Goal: Transaction & Acquisition: Subscribe to service/newsletter

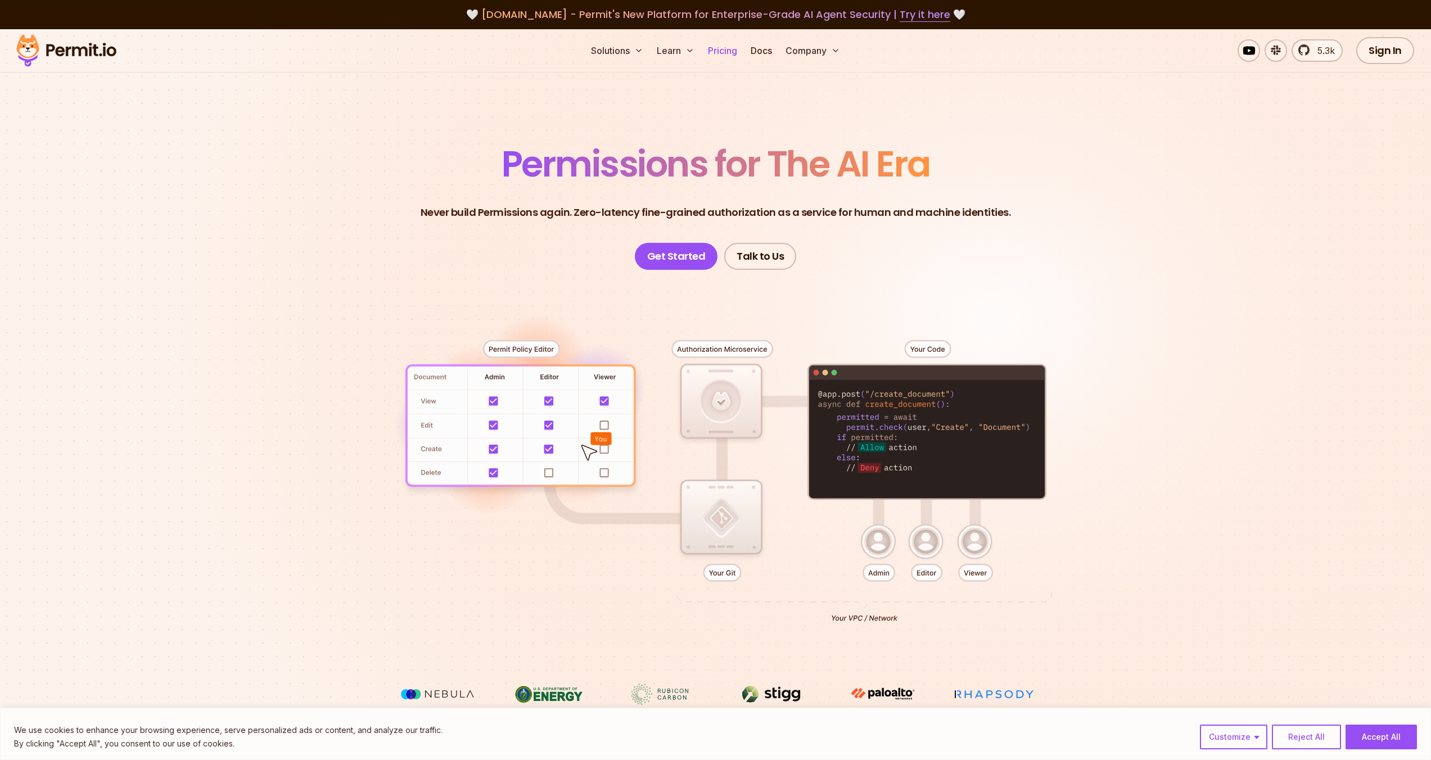
click at [724, 52] on link "Pricing" at bounding box center [723, 50] width 38 height 22
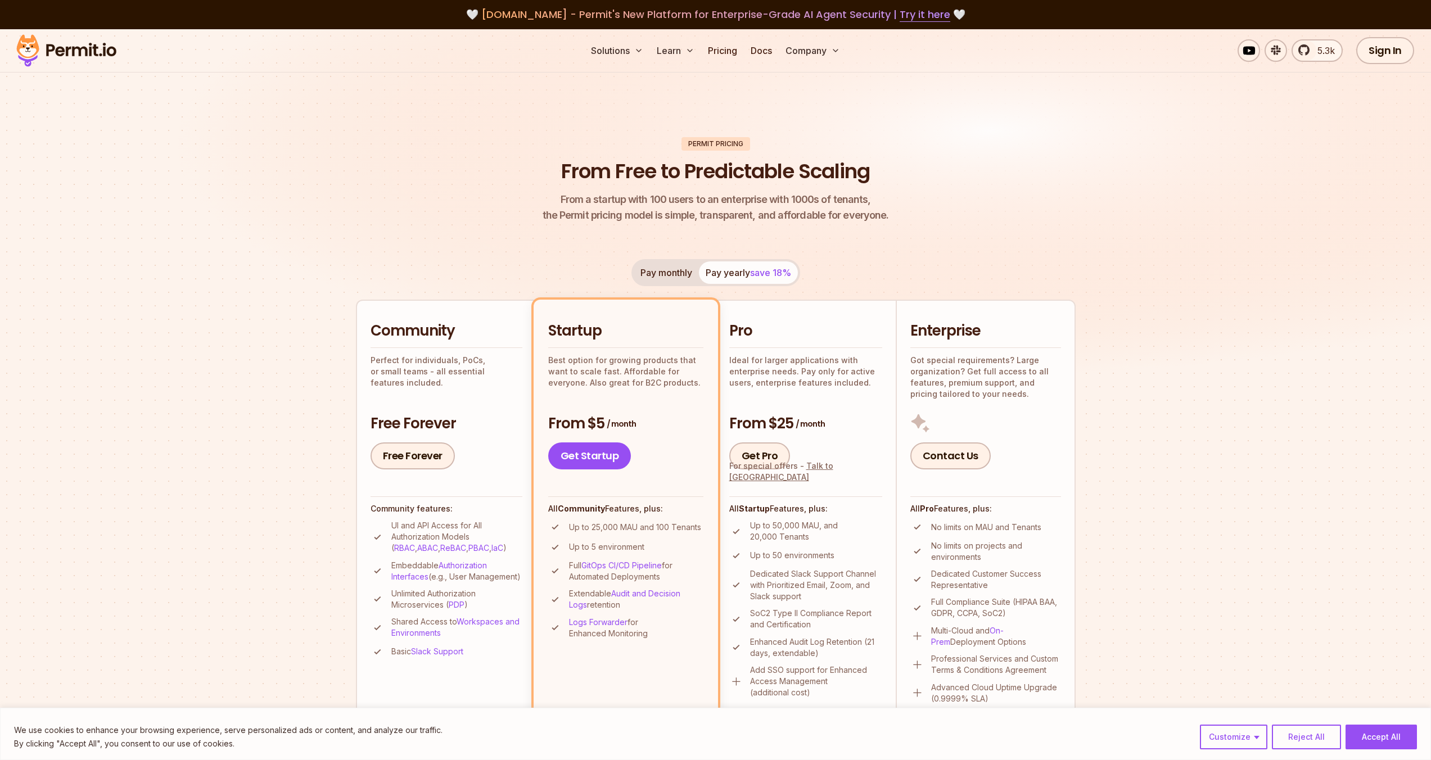
click at [215, 393] on img at bounding box center [715, 219] width 1431 height 381
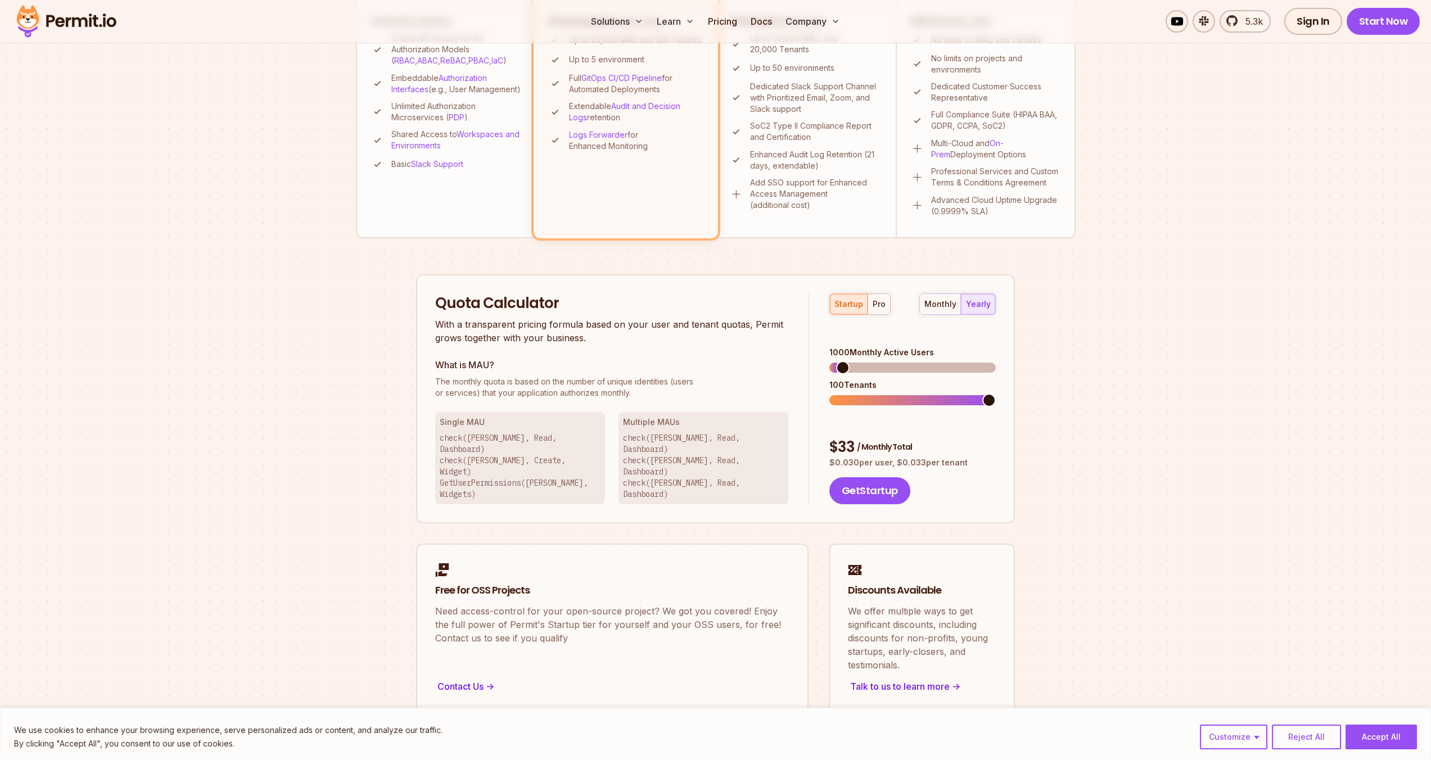
scroll to position [488, 0]
click at [366, 397] on div "Permit Pricing From Free to Predictable Scaling From a startup with 100 users t…" at bounding box center [716, 181] width 720 height 1064
click at [400, 356] on div "Permit Pricing From Free to Predictable Scaling From a startup with 100 users t…" at bounding box center [716, 181] width 720 height 1064
click at [996, 393] on span at bounding box center [988, 399] width 13 height 13
click at [861, 360] on span at bounding box center [865, 366] width 13 height 13
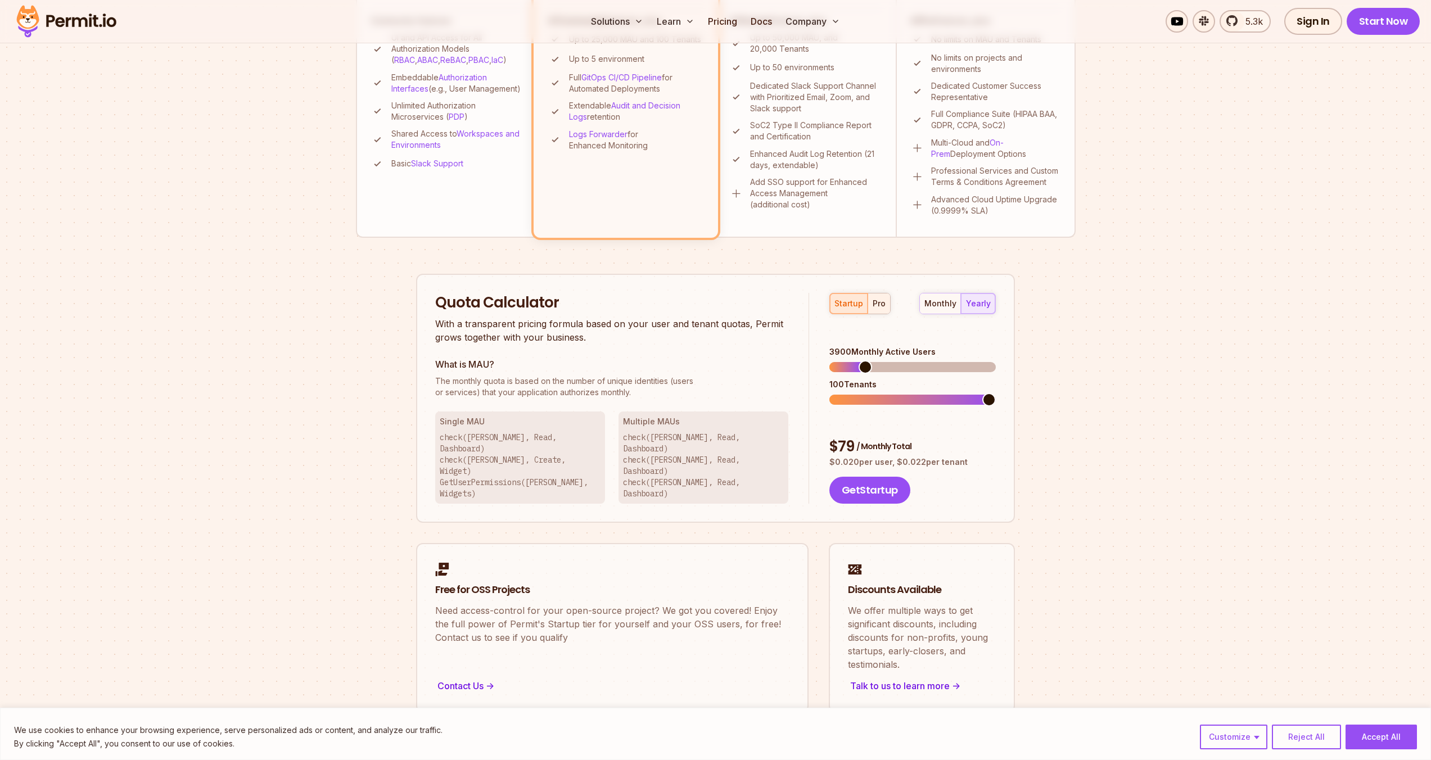
click at [874, 305] on div "pro" at bounding box center [879, 303] width 13 height 11
click at [869, 360] on span at bounding box center [872, 366] width 13 height 13
click at [829, 393] on span at bounding box center [835, 399] width 13 height 13
click at [936, 306] on div "monthly" at bounding box center [941, 303] width 32 height 11
click at [986, 299] on div "yearly" at bounding box center [978, 303] width 25 height 11
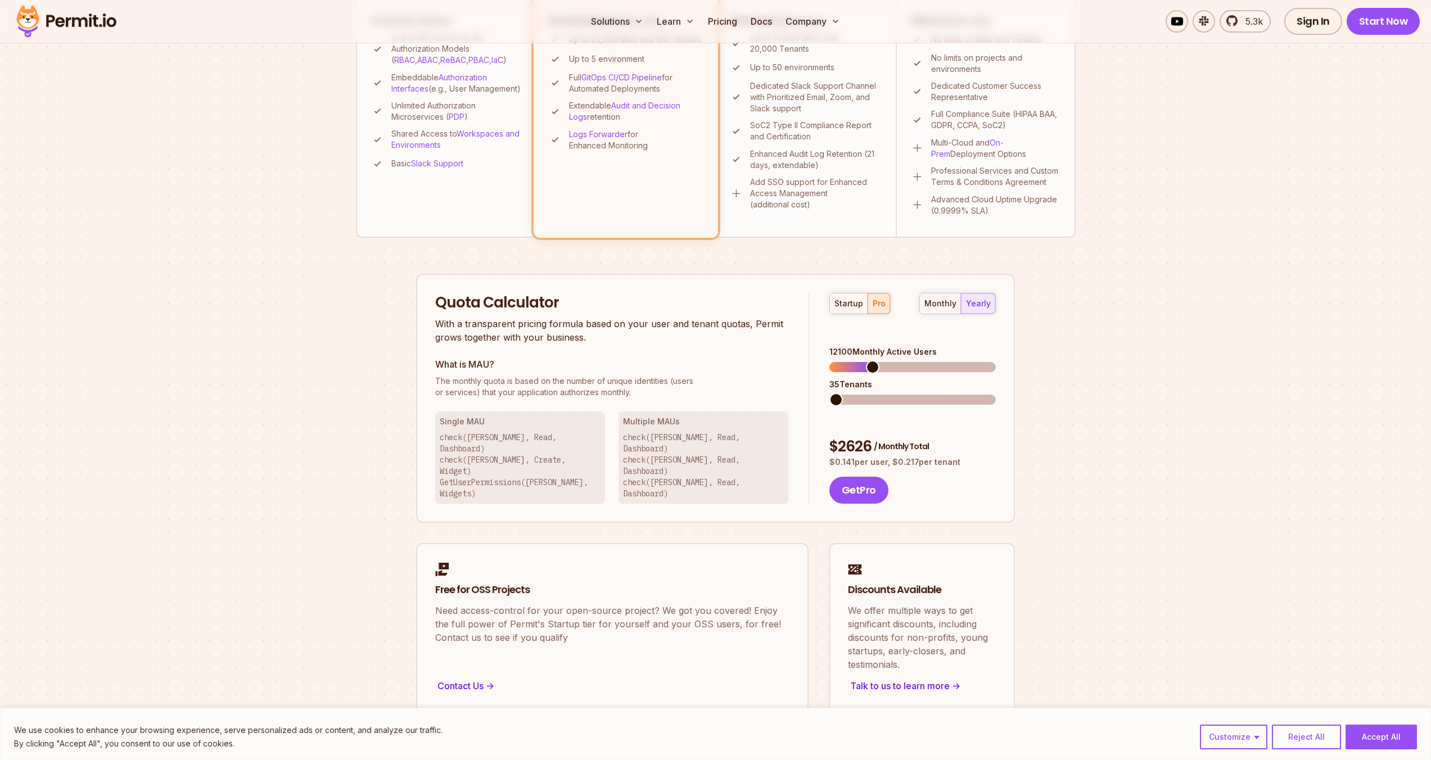
click at [354, 380] on section "Permit Pricing From Free to Predictable Scaling From a startup with 100 users t…" at bounding box center [715, 149] width 1431 height 1217
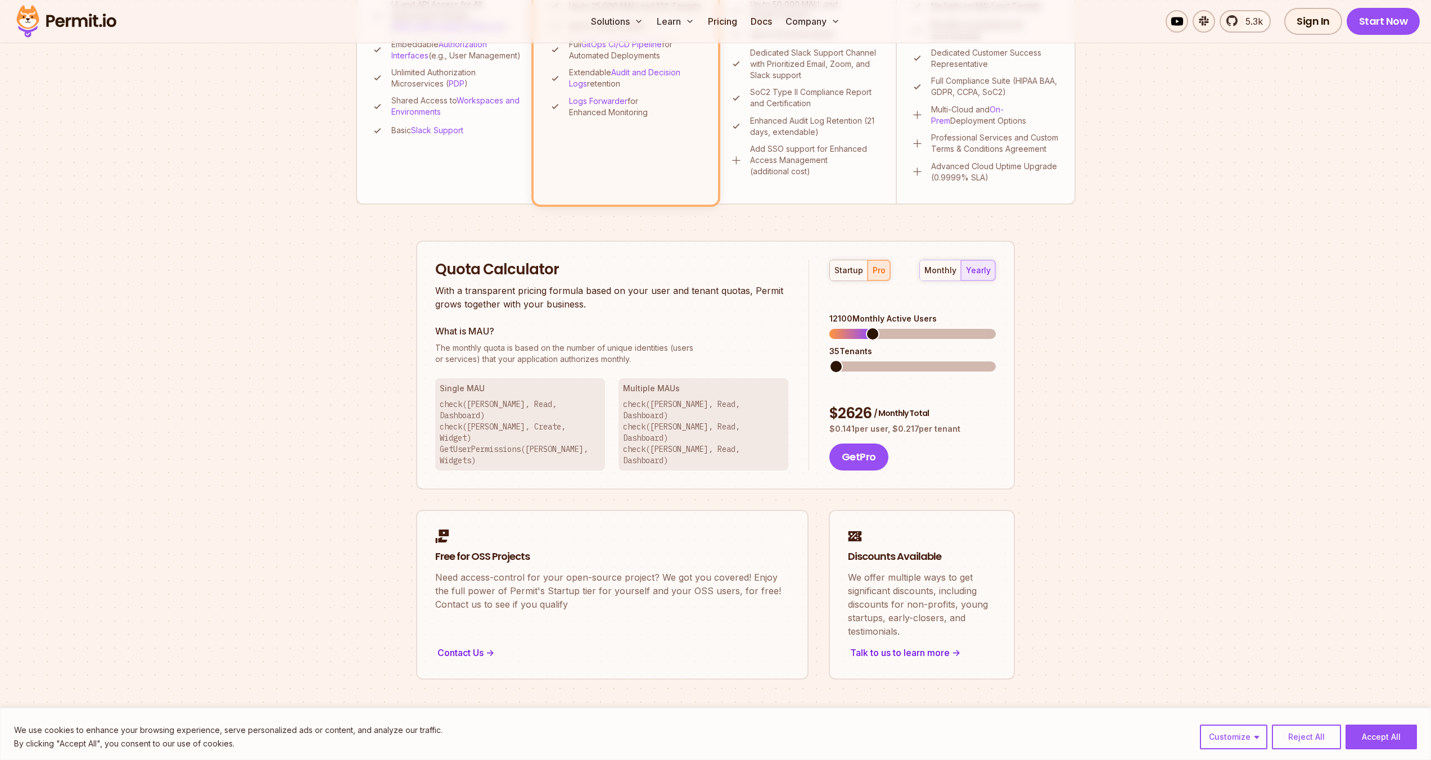
scroll to position [554, 0]
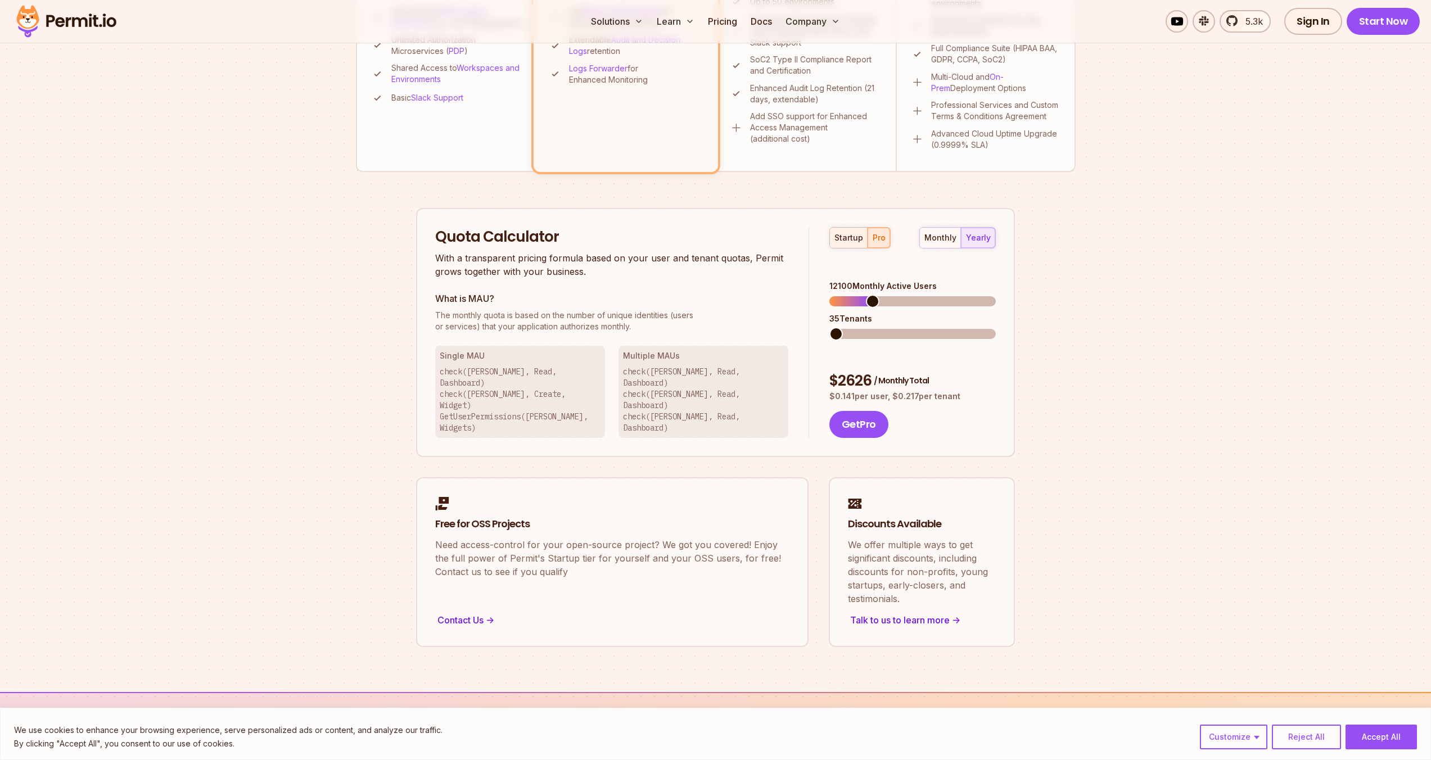
click at [846, 235] on div "startup" at bounding box center [849, 237] width 29 height 11
click at [414, 318] on div "Permit Pricing From Free to Predictable Scaling From a startup with 100 users t…" at bounding box center [716, 115] width 720 height 1064
click at [1040, 275] on div "Permit Pricing From Free to Predictable Scaling From a startup with 100 users t…" at bounding box center [716, 115] width 720 height 1064
click at [1029, 273] on div "Permit Pricing From Free to Predictable Scaling From a startup with 100 users t…" at bounding box center [716, 115] width 720 height 1064
click at [1016, 283] on div "Permit Pricing From Free to Predictable Scaling From a startup with 100 users t…" at bounding box center [716, 115] width 720 height 1064
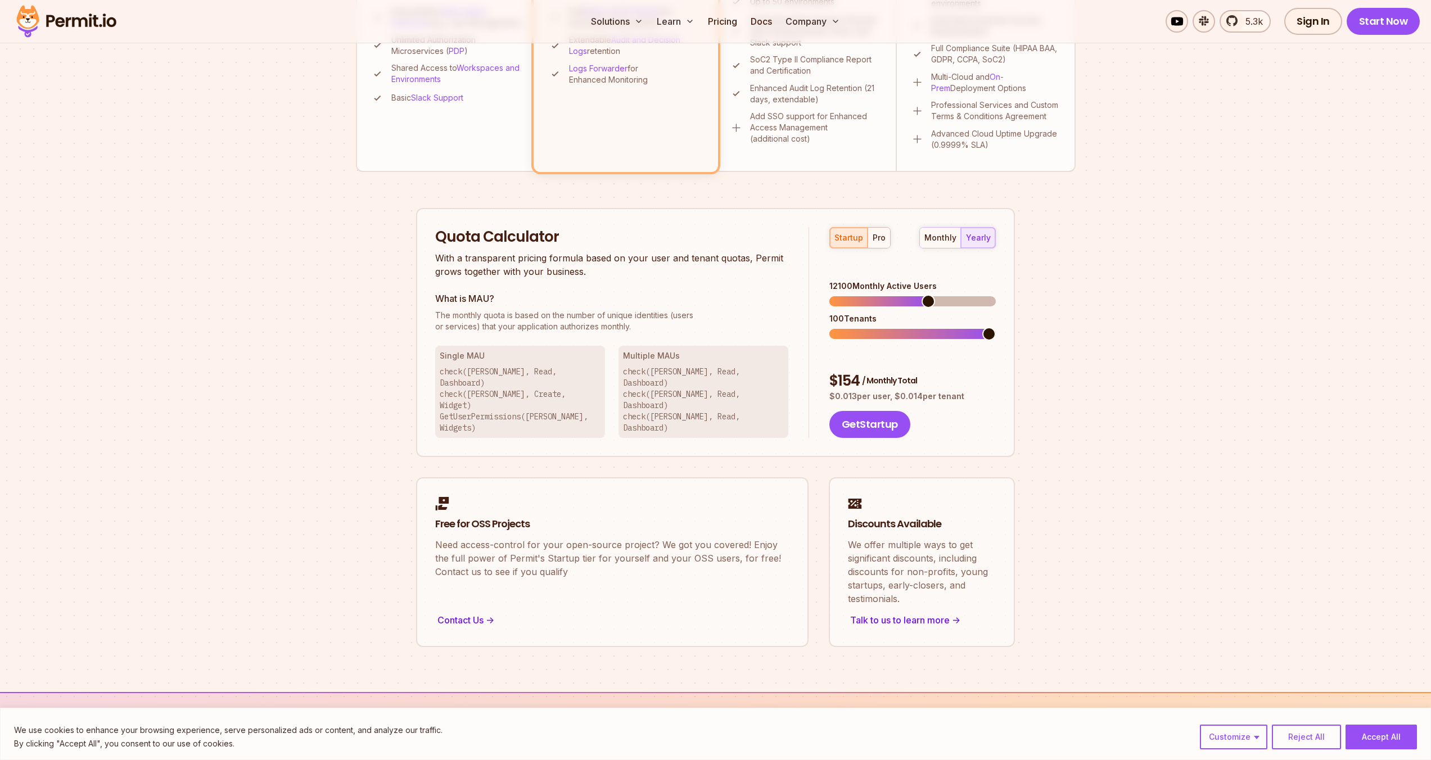
click at [1016, 283] on div "Permit Pricing From Free to Predictable Scaling From a startup with 100 users t…" at bounding box center [716, 115] width 720 height 1064
click at [1014, 282] on div "Quota Calculator With a transparent pricing formula based on your user and tena…" at bounding box center [715, 333] width 599 height 250
click at [996, 295] on span at bounding box center [988, 301] width 13 height 13
click at [1022, 282] on div "Permit Pricing From Free to Predictable Scaling From a startup with 100 users t…" at bounding box center [716, 115] width 720 height 1064
click at [1015, 283] on div "Permit Pricing From Free to Predictable Scaling From a startup with 100 users t…" at bounding box center [716, 115] width 720 height 1064
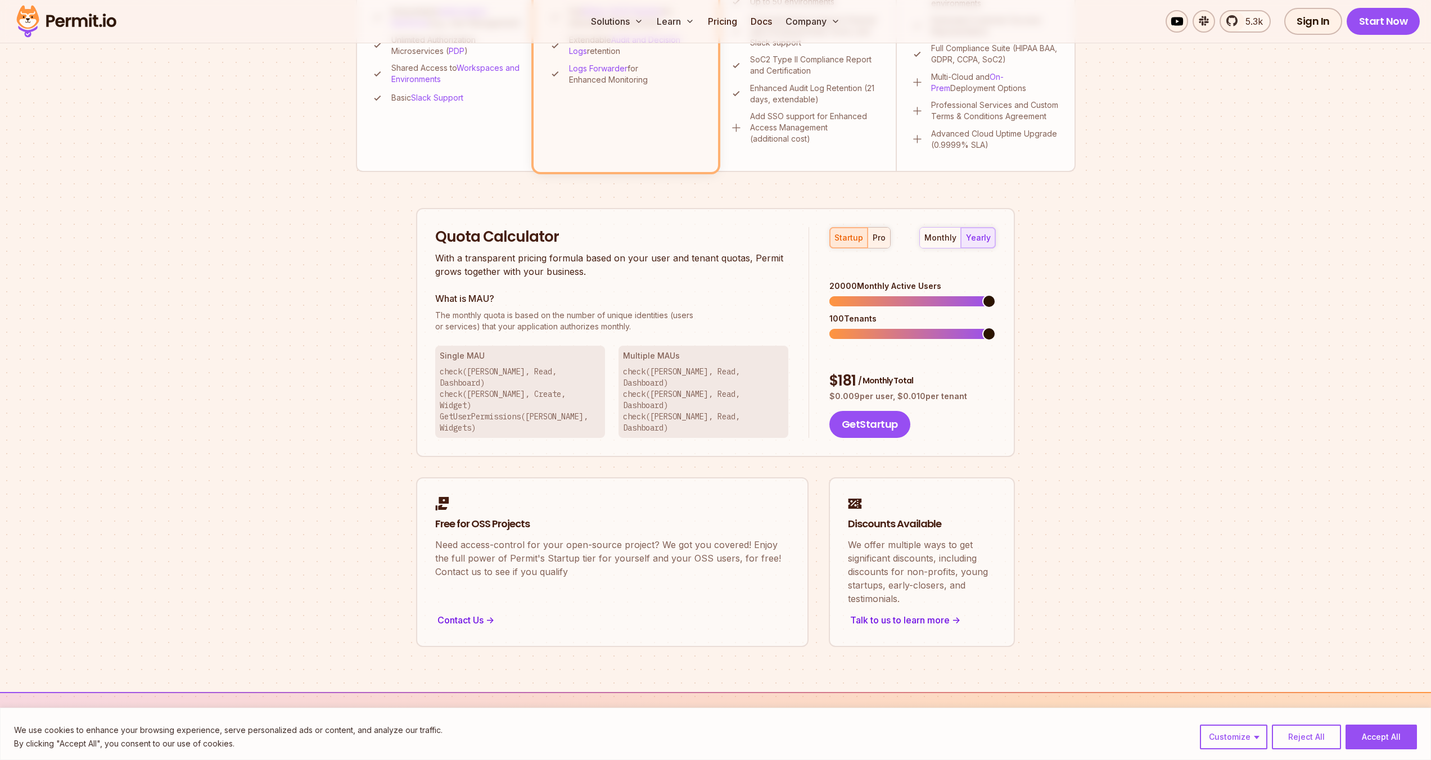
click at [883, 236] on div "pro" at bounding box center [879, 237] width 13 height 11
click at [851, 236] on div "startup" at bounding box center [849, 237] width 29 height 11
click at [881, 236] on div "pro" at bounding box center [879, 237] width 13 height 11
click at [829, 327] on span at bounding box center [835, 333] width 13 height 13
click at [850, 241] on div "startup" at bounding box center [849, 237] width 29 height 11
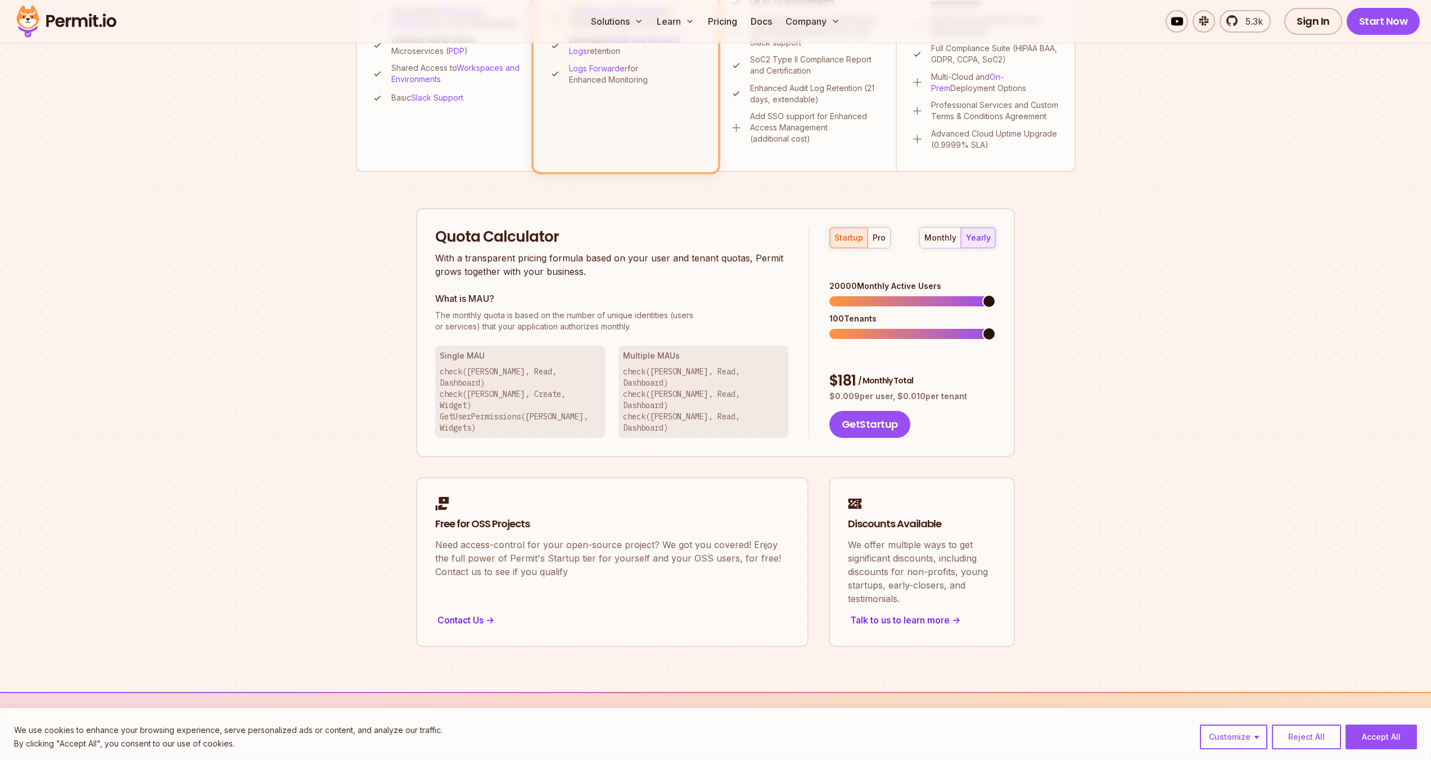
click at [1119, 315] on section "Permit Pricing From Free to Predictable Scaling From a startup with 100 users t…" at bounding box center [715, 83] width 1431 height 1217
click at [378, 335] on div "Permit Pricing From Free to Predictable Scaling From a startup with 100 users t…" at bounding box center [716, 115] width 720 height 1064
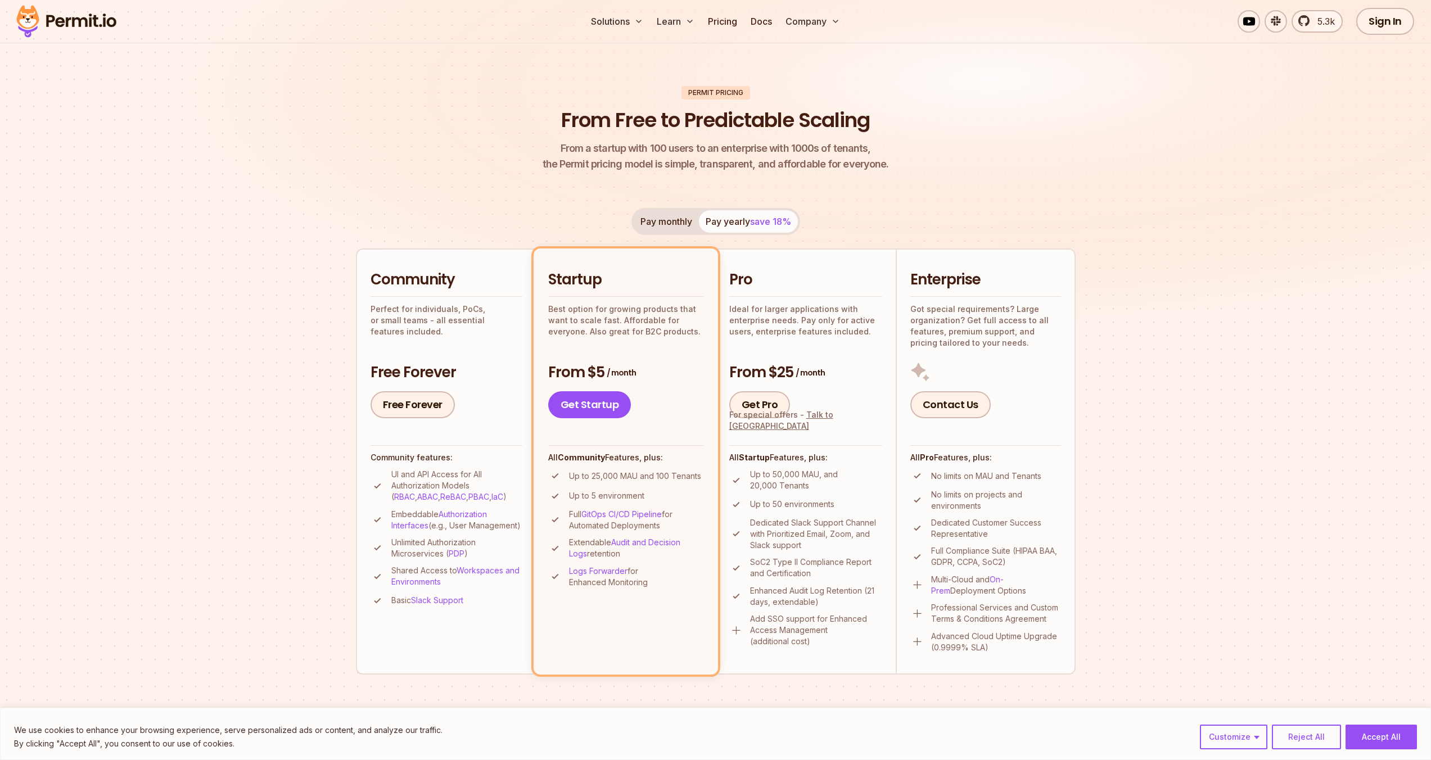
scroll to position [4, 0]
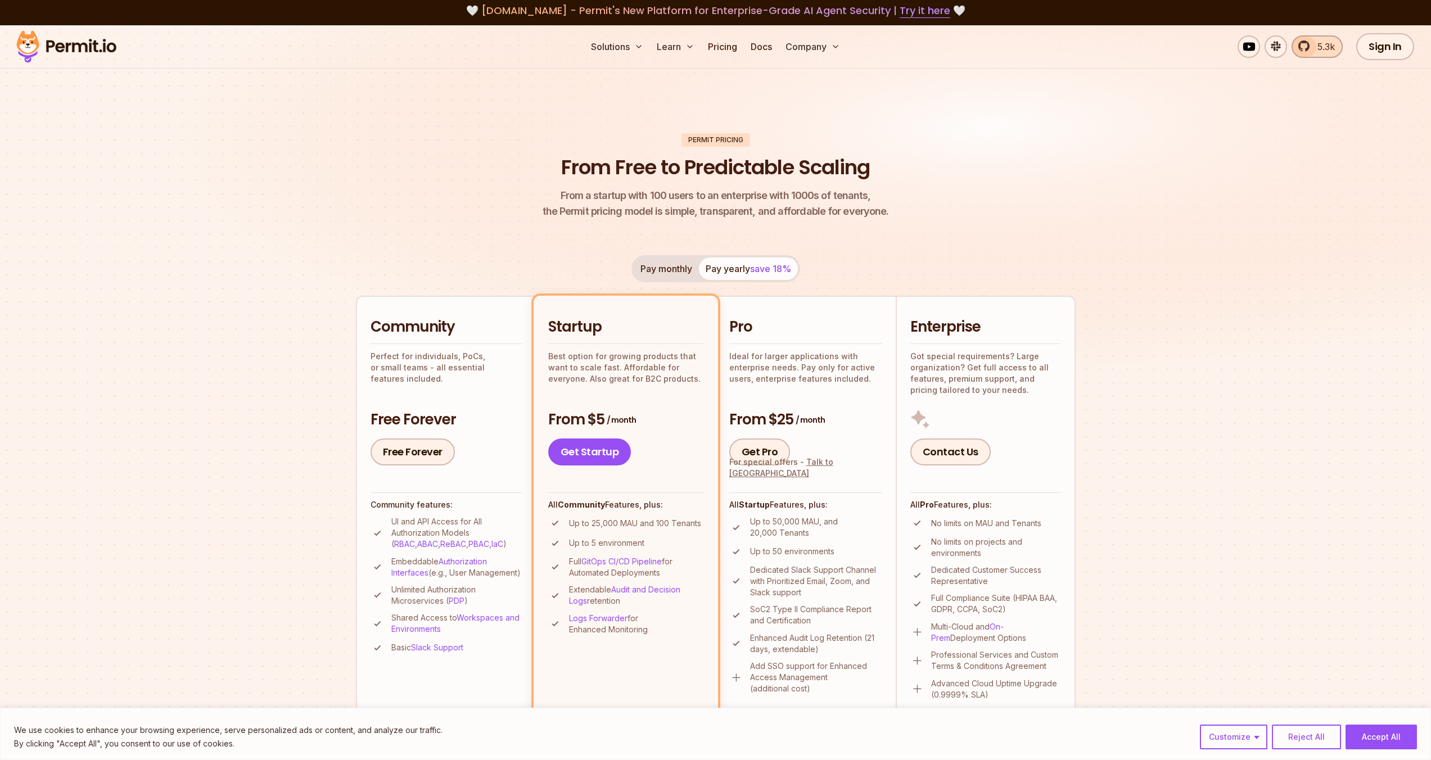
click at [1314, 47] on span "5.3k" at bounding box center [1323, 46] width 24 height 13
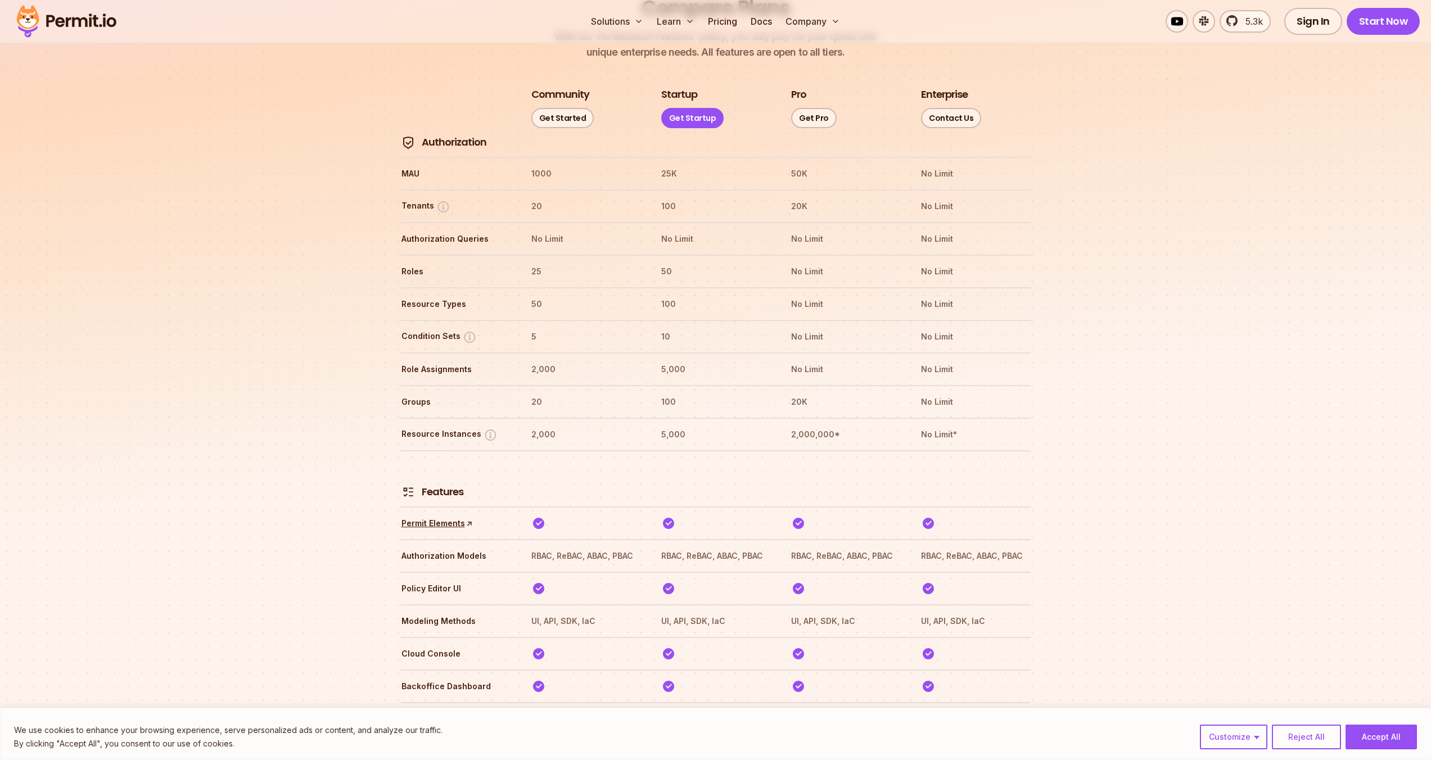
scroll to position [1309, 0]
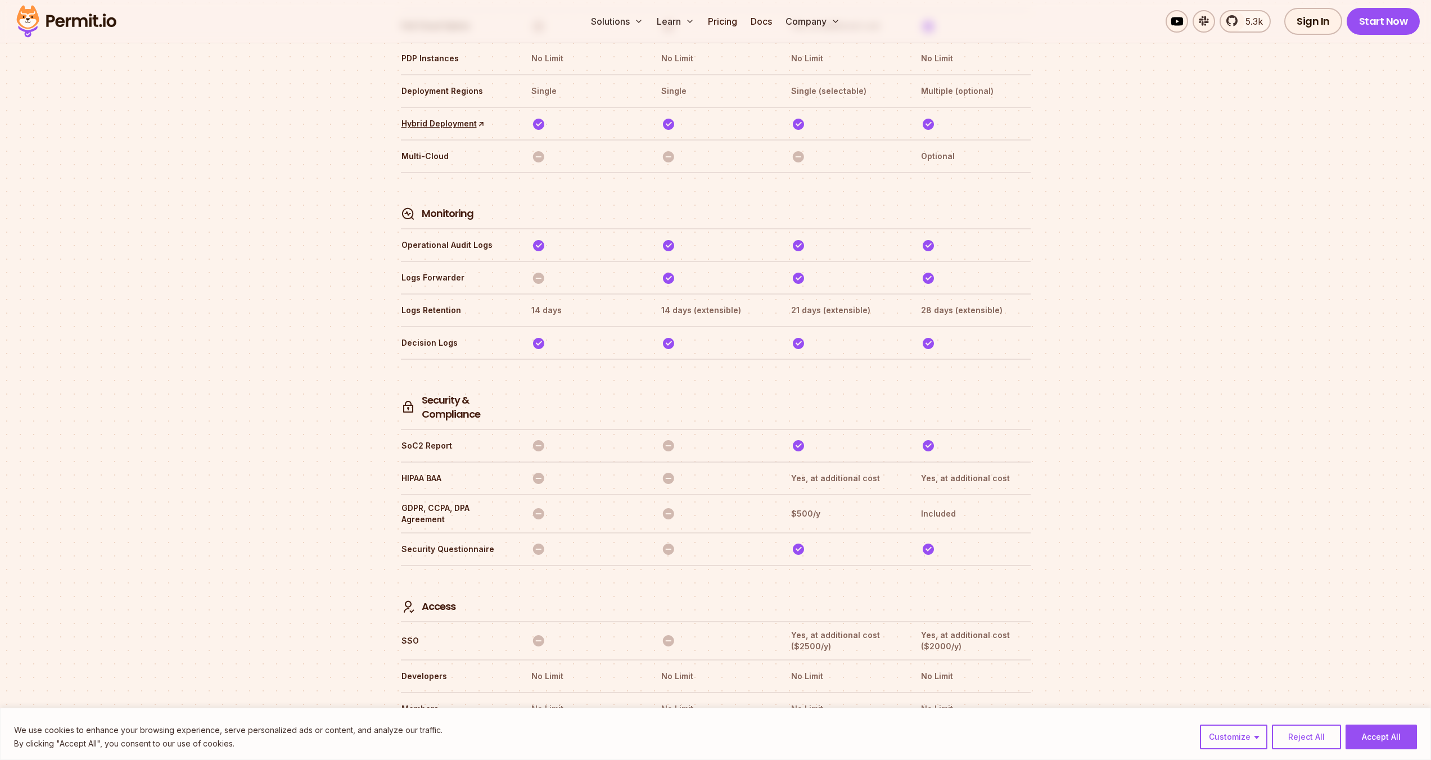
scroll to position [2921, 0]
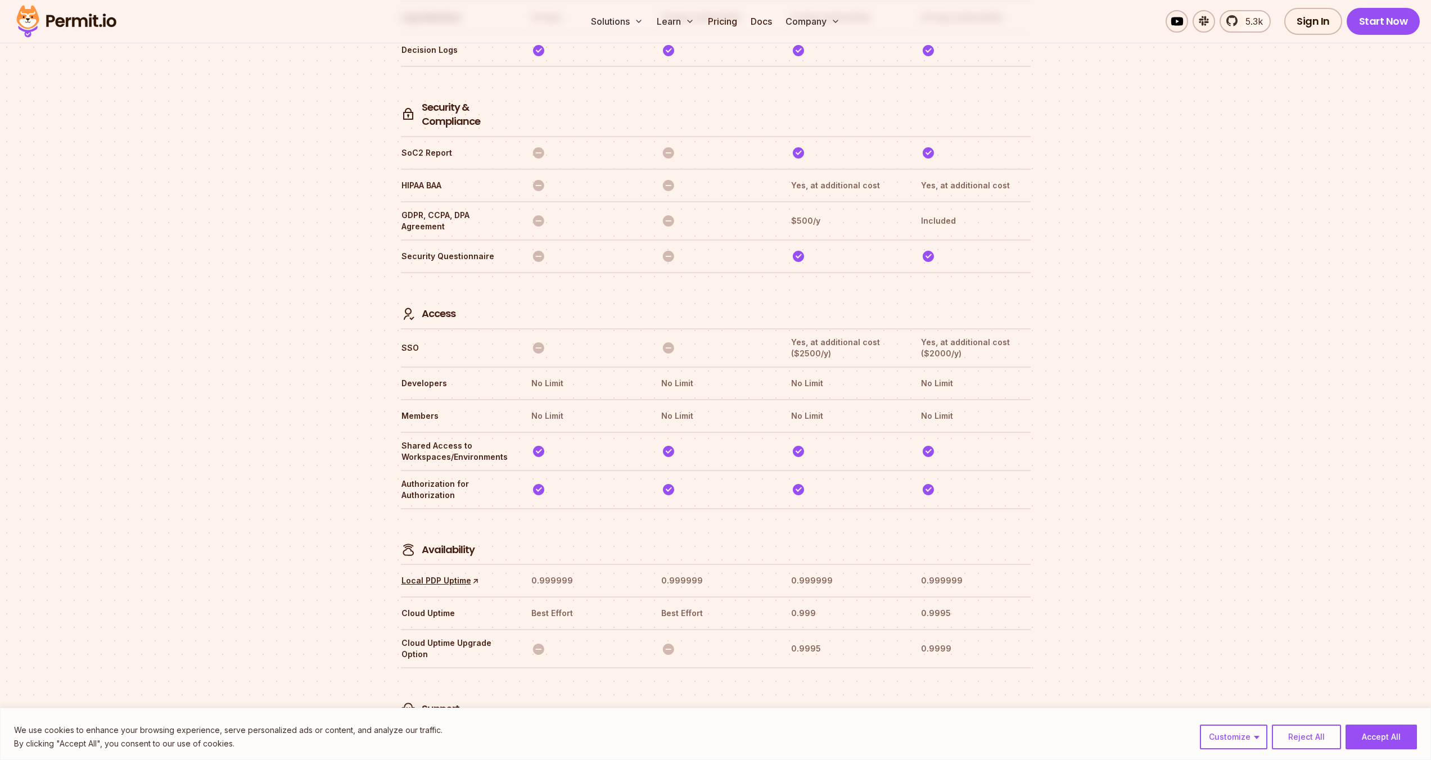
scroll to position [3082, 0]
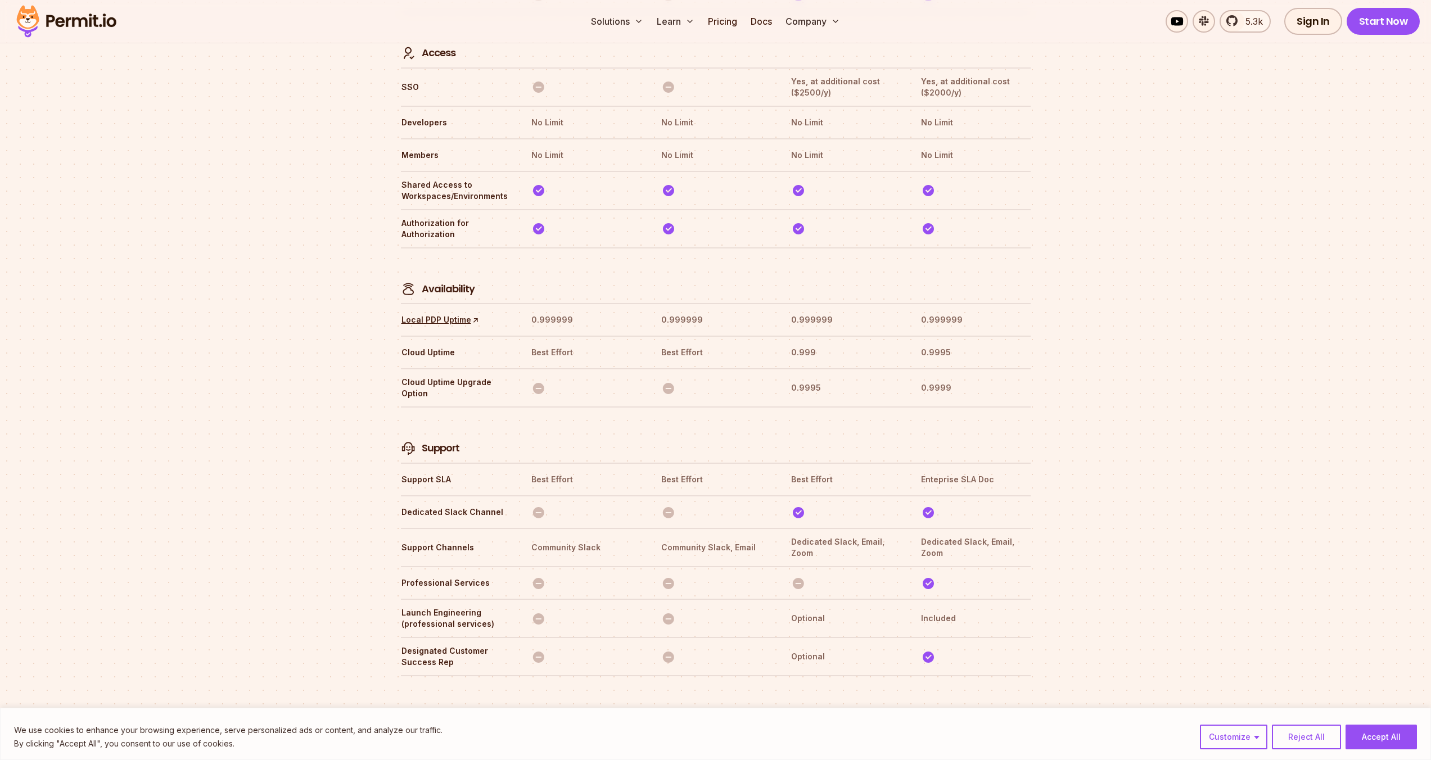
scroll to position [3378, 0]
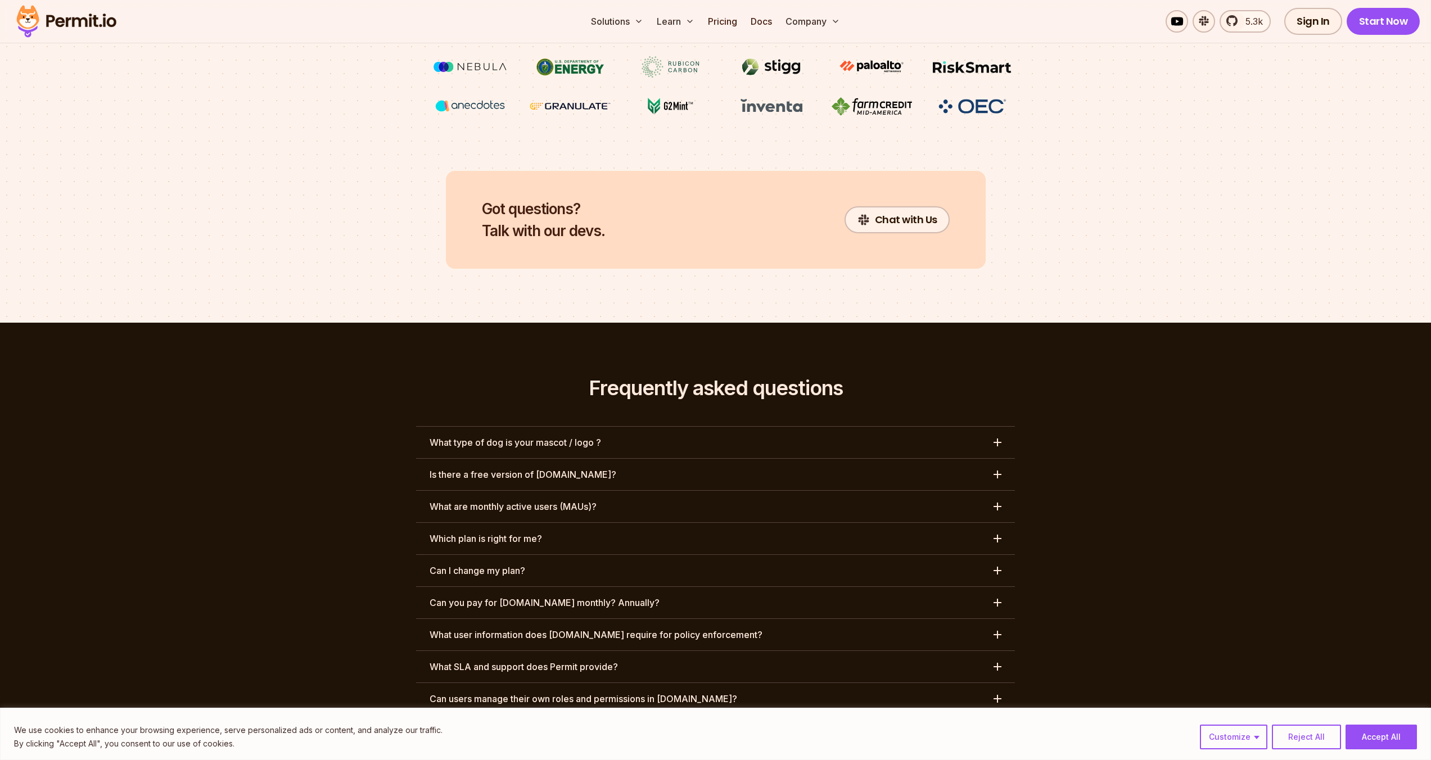
scroll to position [4450, 0]
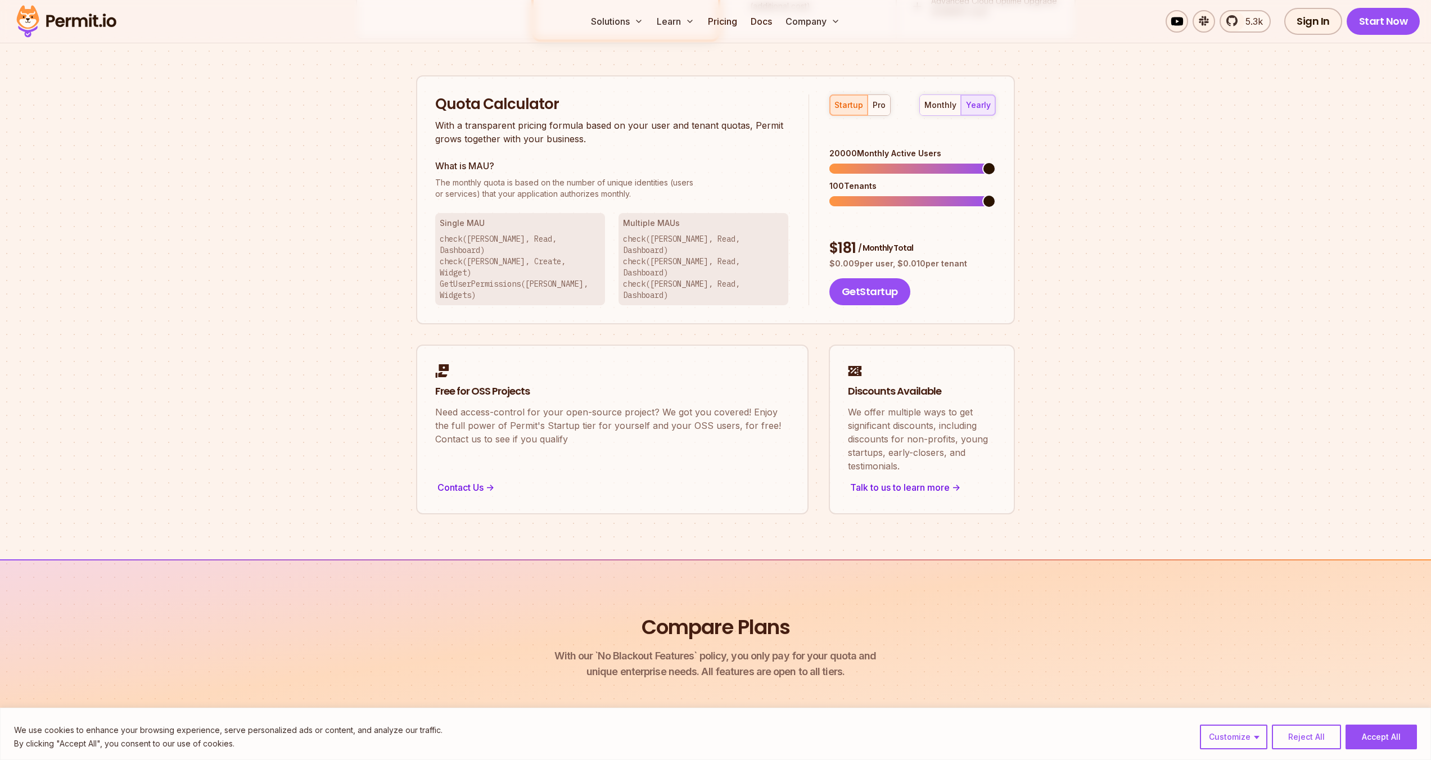
scroll to position [0, 0]
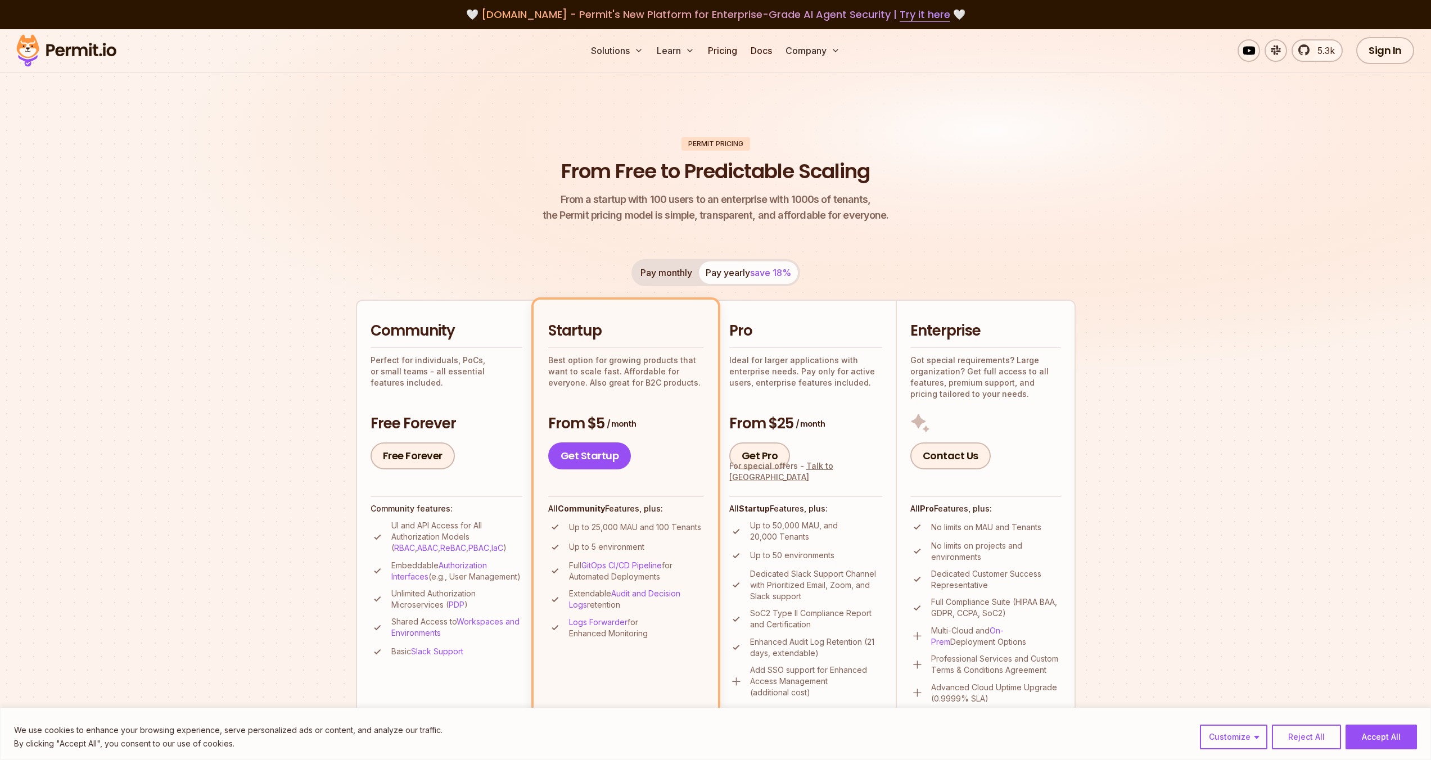
click at [1161, 245] on img at bounding box center [715, 219] width 1431 height 381
click at [434, 463] on link "Free Forever" at bounding box center [413, 456] width 84 height 27
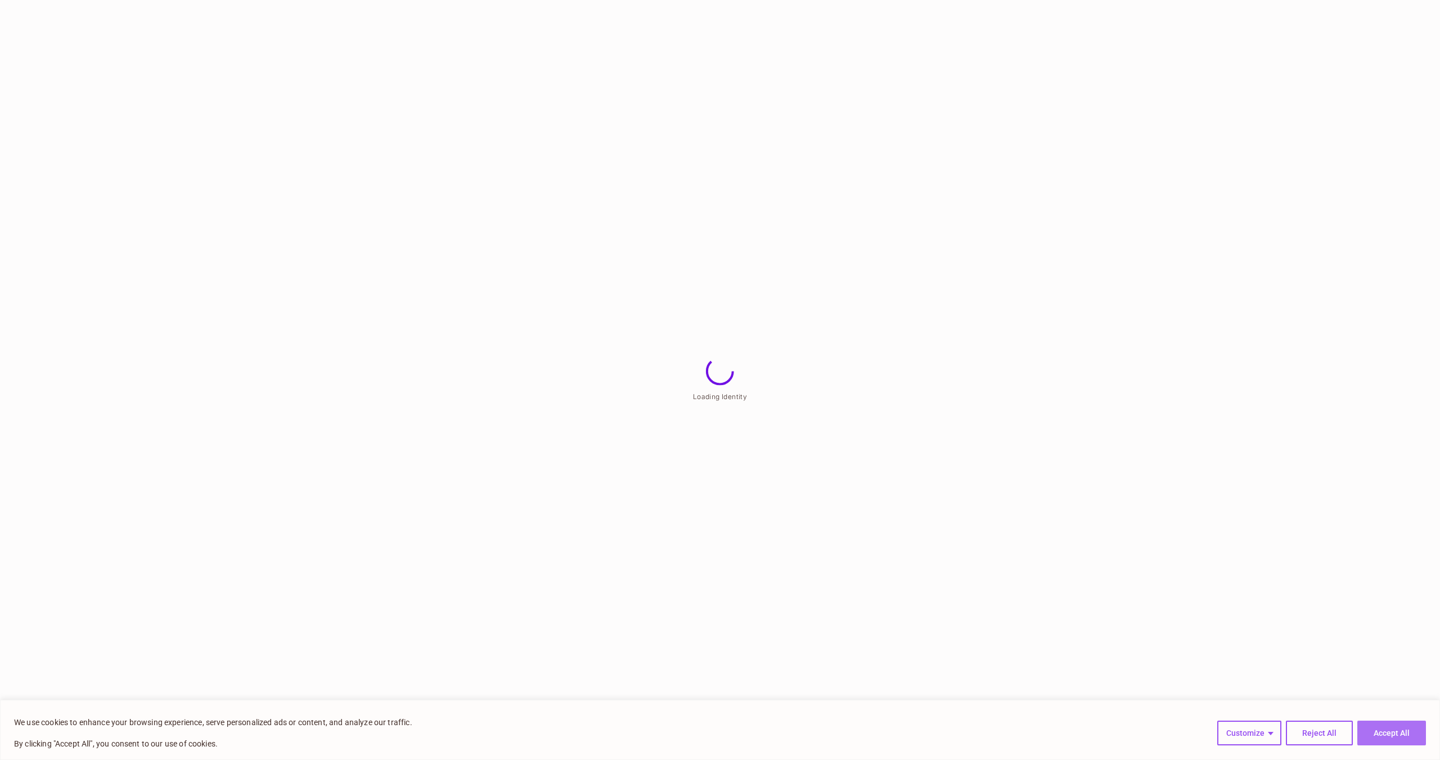
click at [1383, 734] on button "Accept All" at bounding box center [1391, 733] width 69 height 25
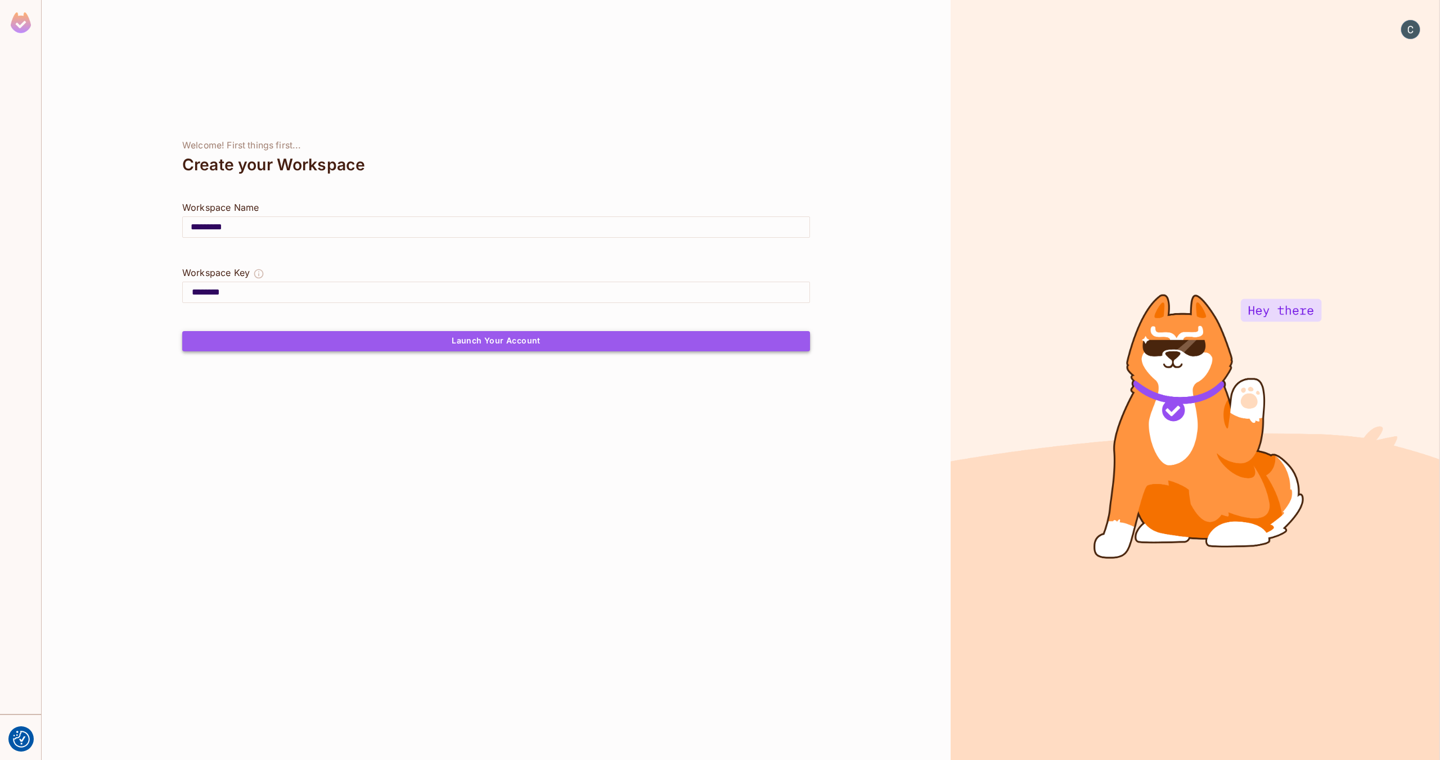
click at [516, 343] on button "Launch Your Account" at bounding box center [496, 341] width 628 height 20
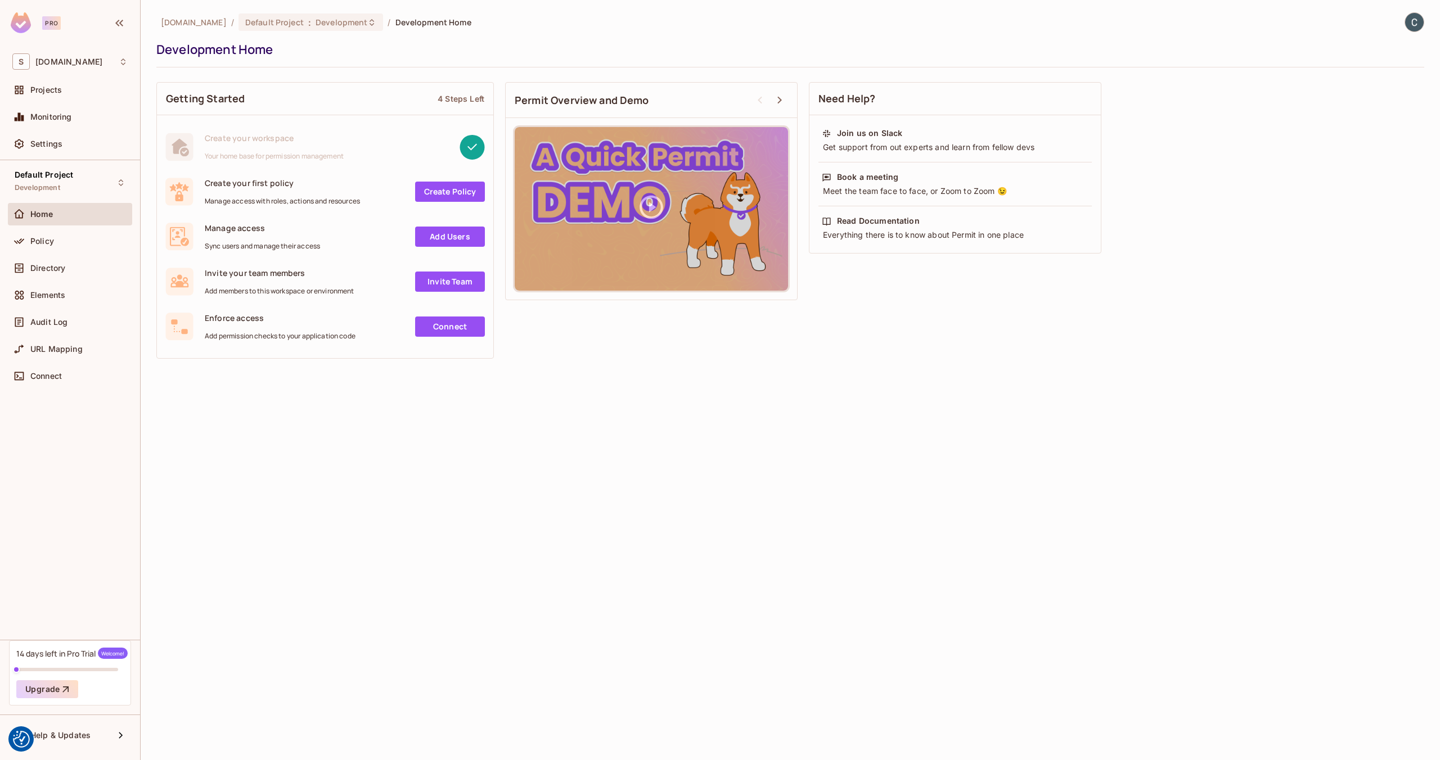
click at [498, 227] on div "Getting Started 4 Steps Left Create your workspace Your home base for permissio…" at bounding box center [790, 220] width 1268 height 288
click at [76, 142] on div "Settings" at bounding box center [78, 143] width 97 height 9
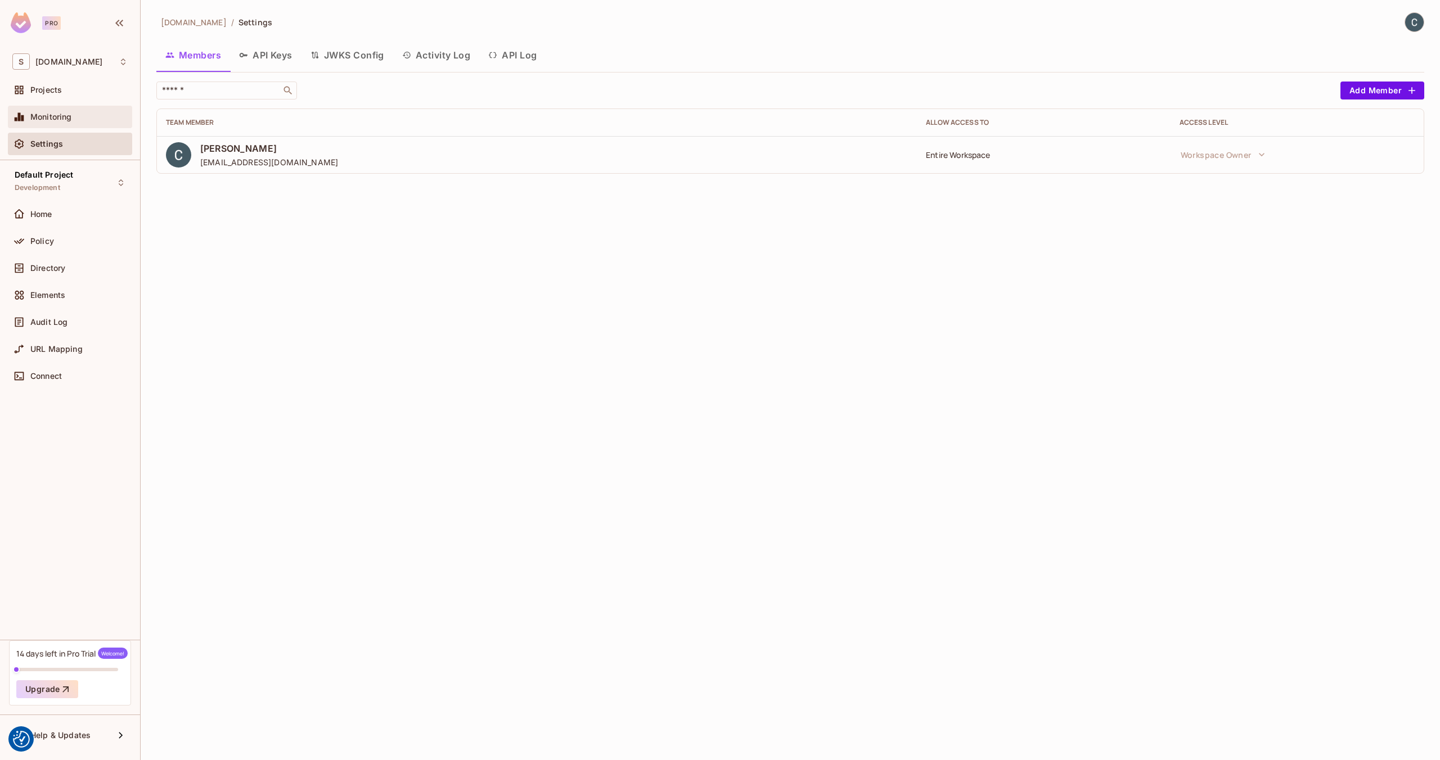
click at [57, 115] on span "Monitoring" at bounding box center [51, 116] width 42 height 9
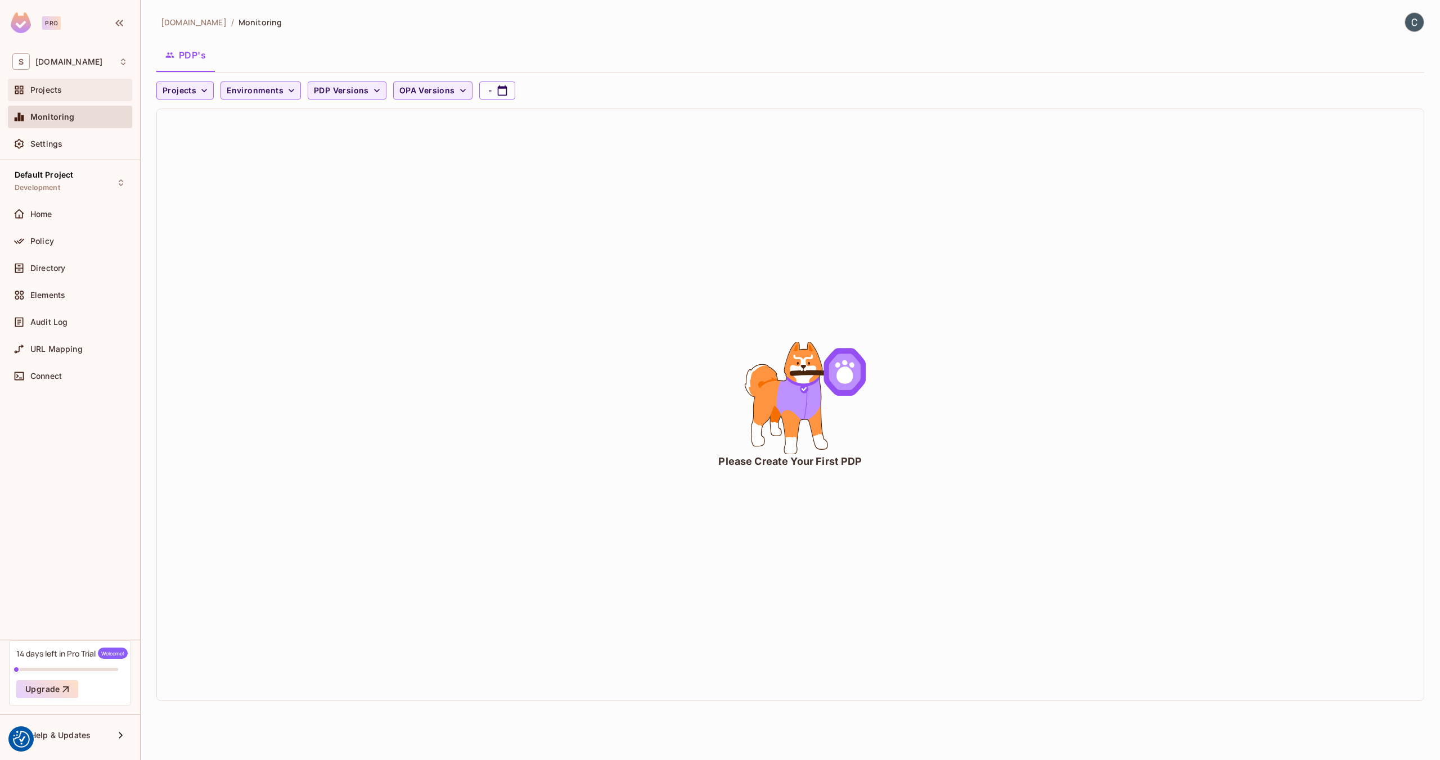
click at [44, 90] on span "Projects" at bounding box center [45, 89] width 31 height 9
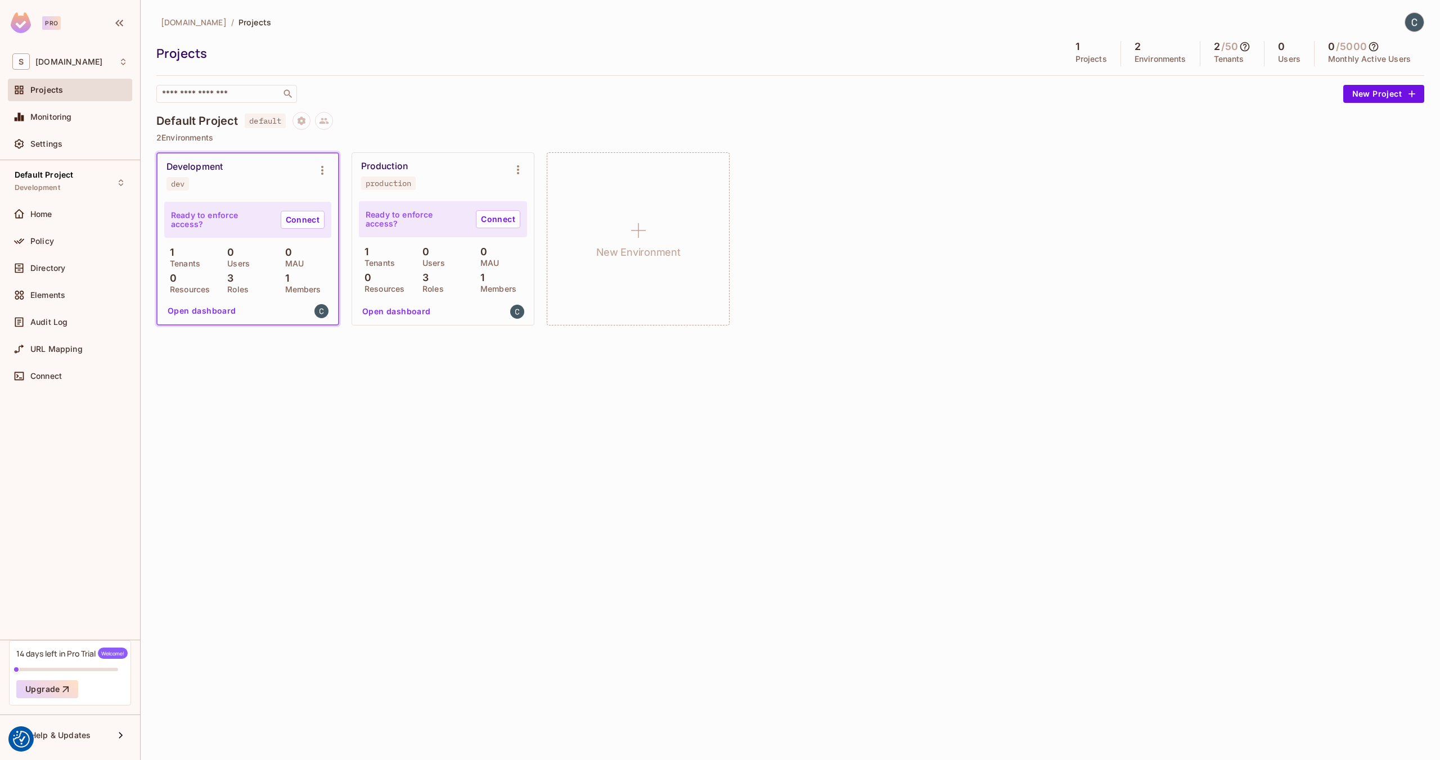
click at [423, 183] on div "Production production" at bounding box center [434, 175] width 146 height 29
click at [408, 309] on button "Open dashboard" at bounding box center [397, 312] width 78 height 18
